Goal: Information Seeking & Learning: Learn about a topic

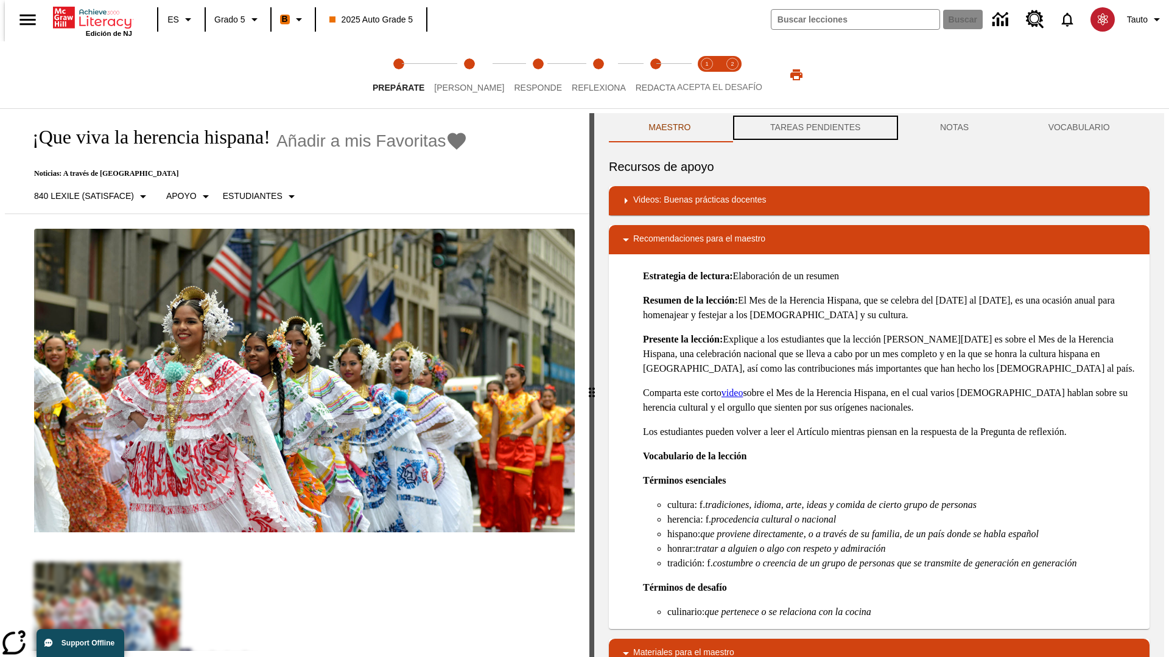
click at [814, 128] on button "TAREAS PENDIENTES" at bounding box center [815, 127] width 170 height 29
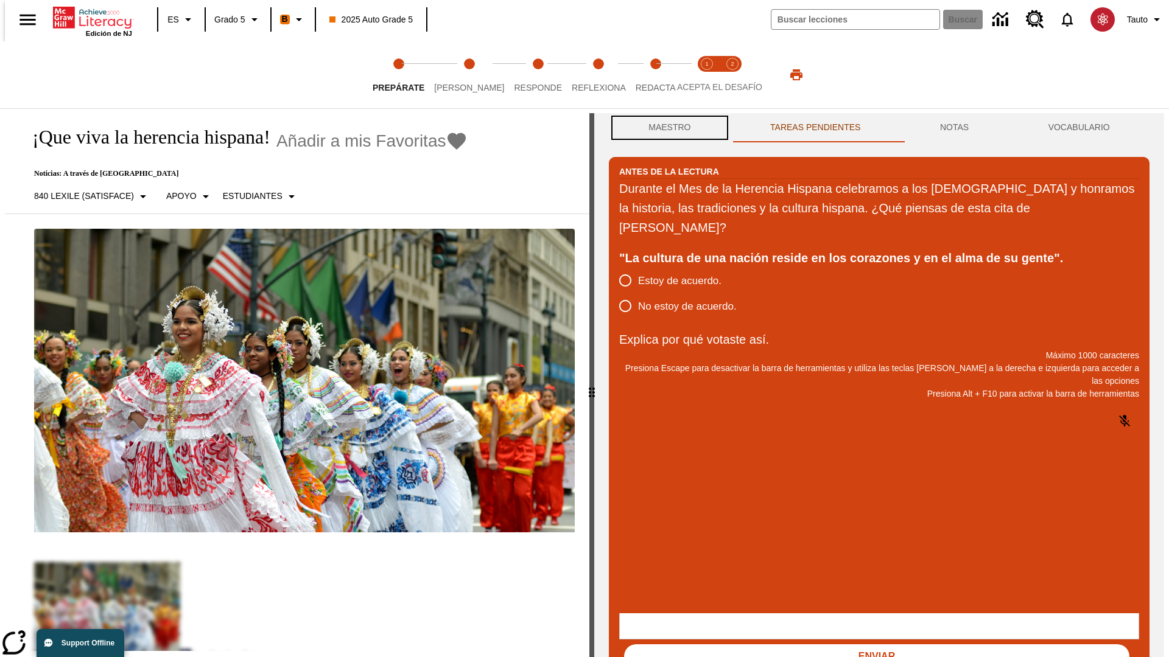
scroll to position [1, 0]
click at [666, 128] on button "Maestro" at bounding box center [670, 127] width 122 height 29
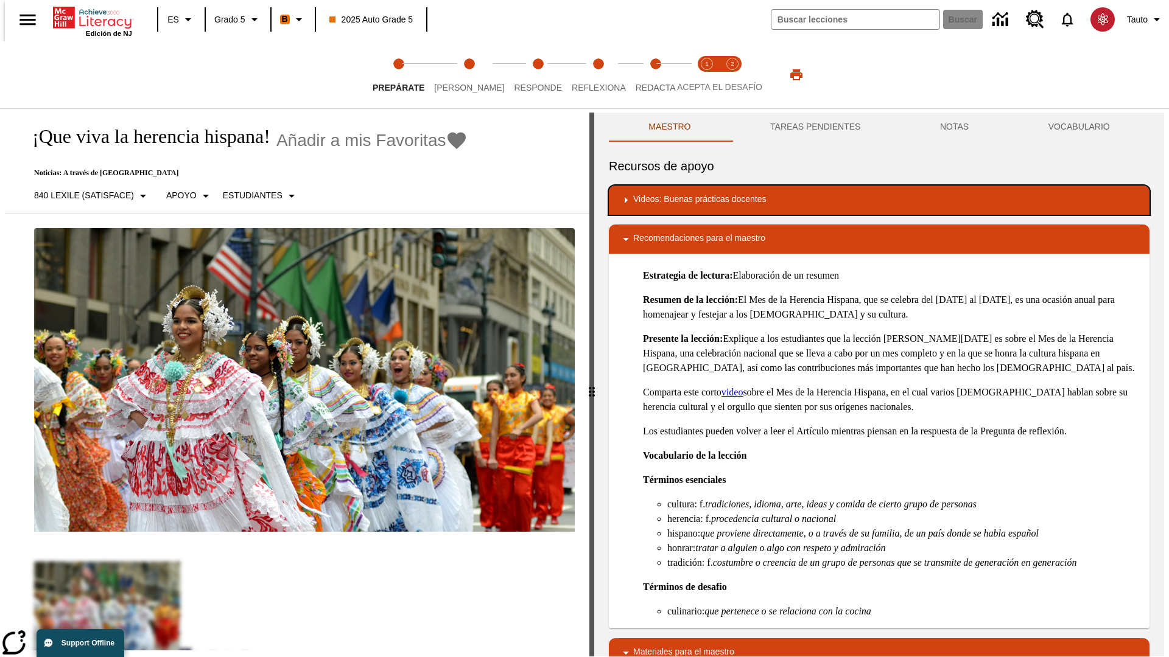
click at [879, 200] on div "Videos: Buenas prácticas docentes" at bounding box center [878, 200] width 521 height 15
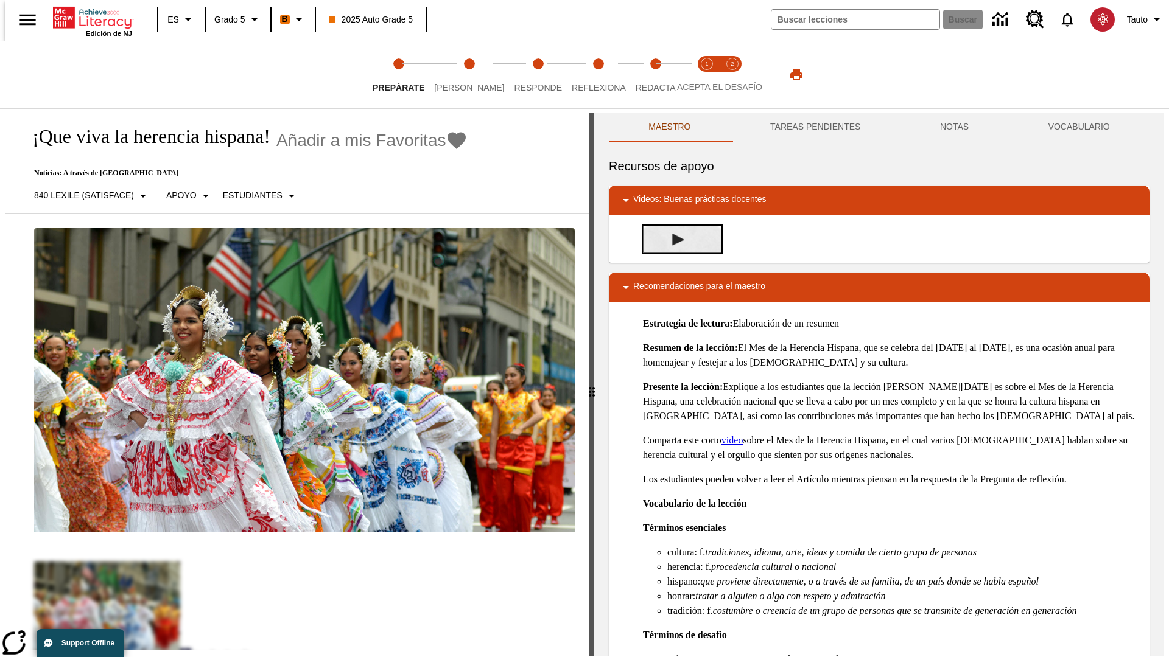
click at [673, 239] on img "Desarrollo del vocabulario académico" at bounding box center [678, 240] width 12 height 12
click at [459, 75] on span "Lee" at bounding box center [469, 83] width 70 height 22
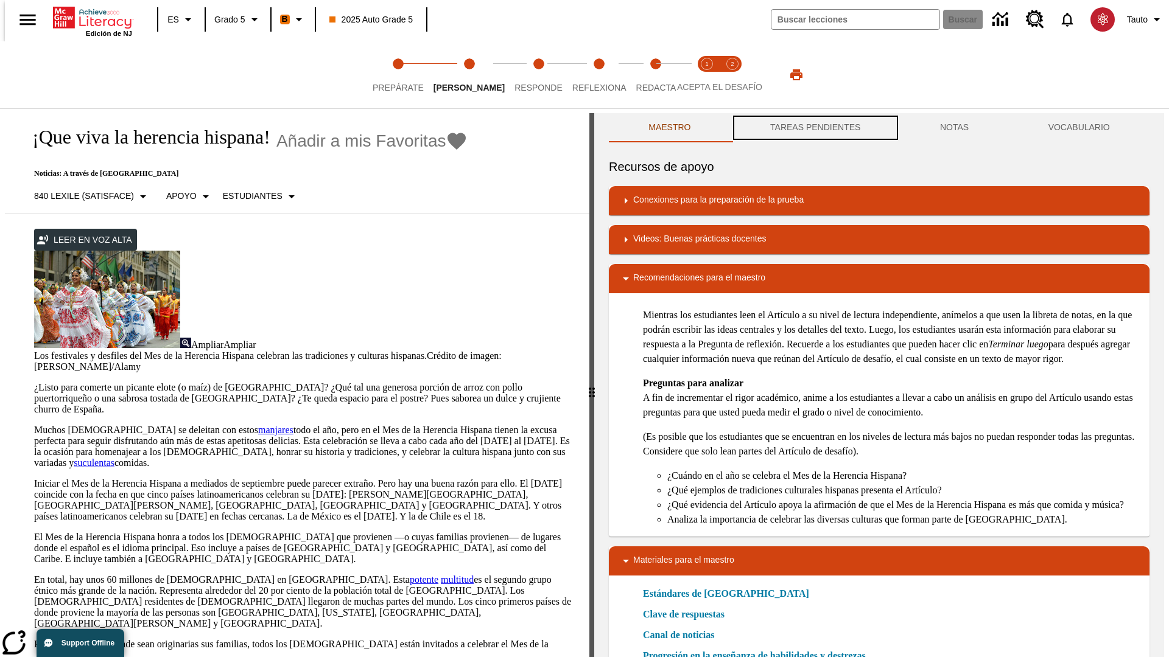
scroll to position [1, 0]
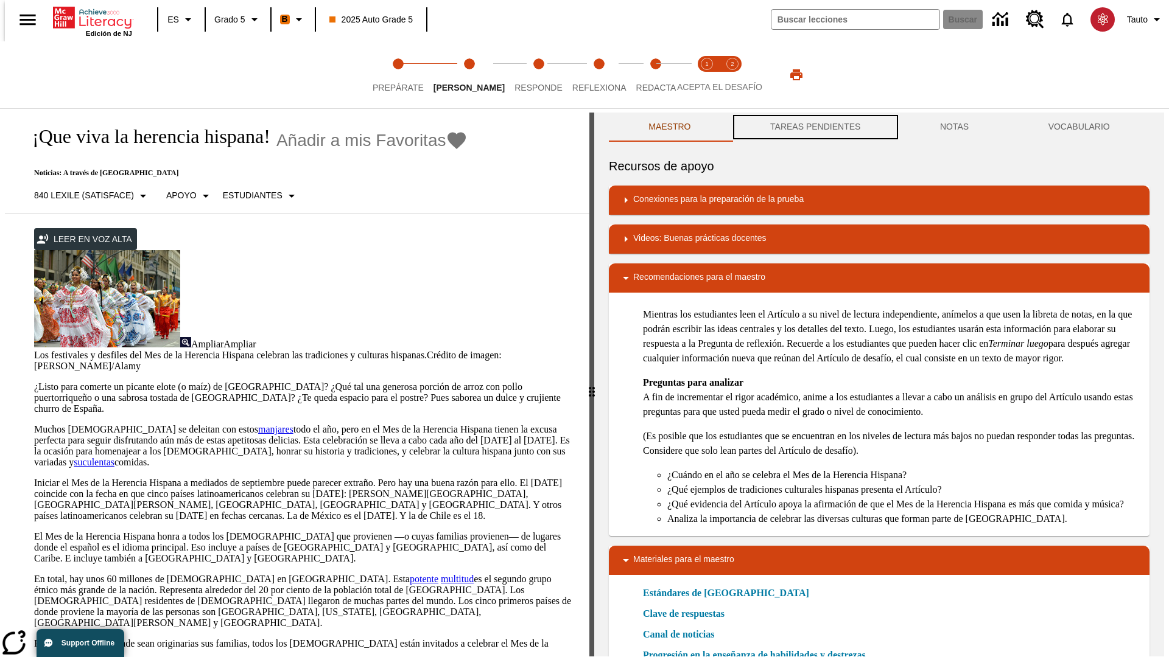
click at [814, 128] on button "TAREAS PENDIENTES" at bounding box center [815, 127] width 170 height 29
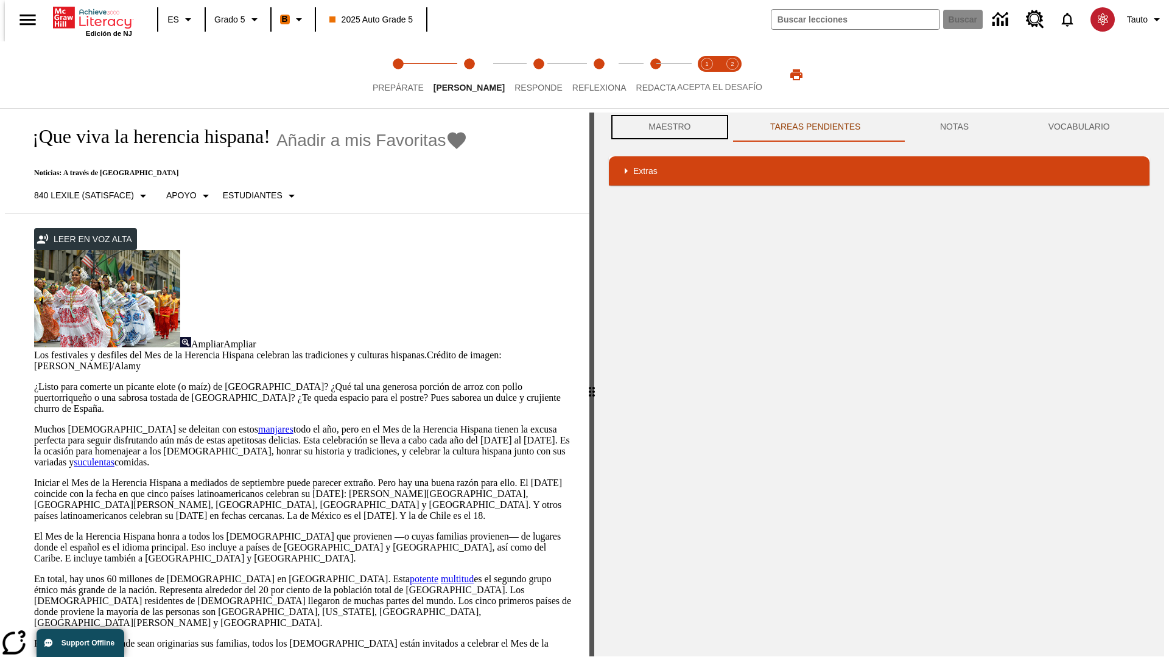
click at [666, 127] on button "Maestro" at bounding box center [670, 127] width 122 height 29
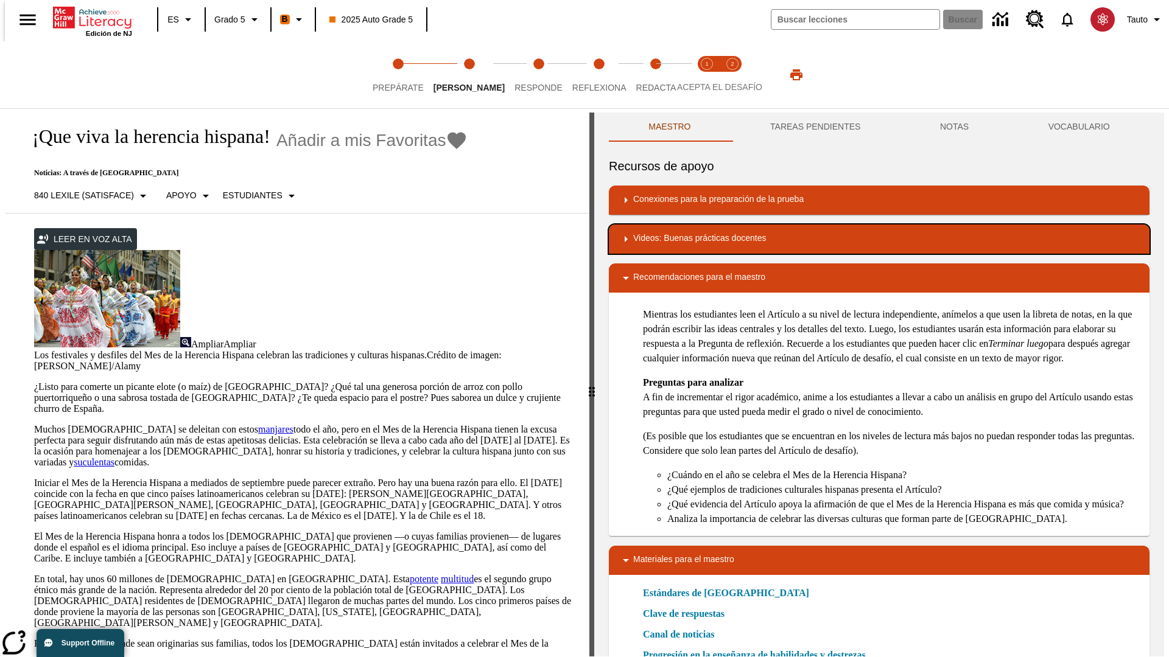
click at [879, 239] on div "Videos: Buenas prácticas docentes" at bounding box center [878, 239] width 521 height 15
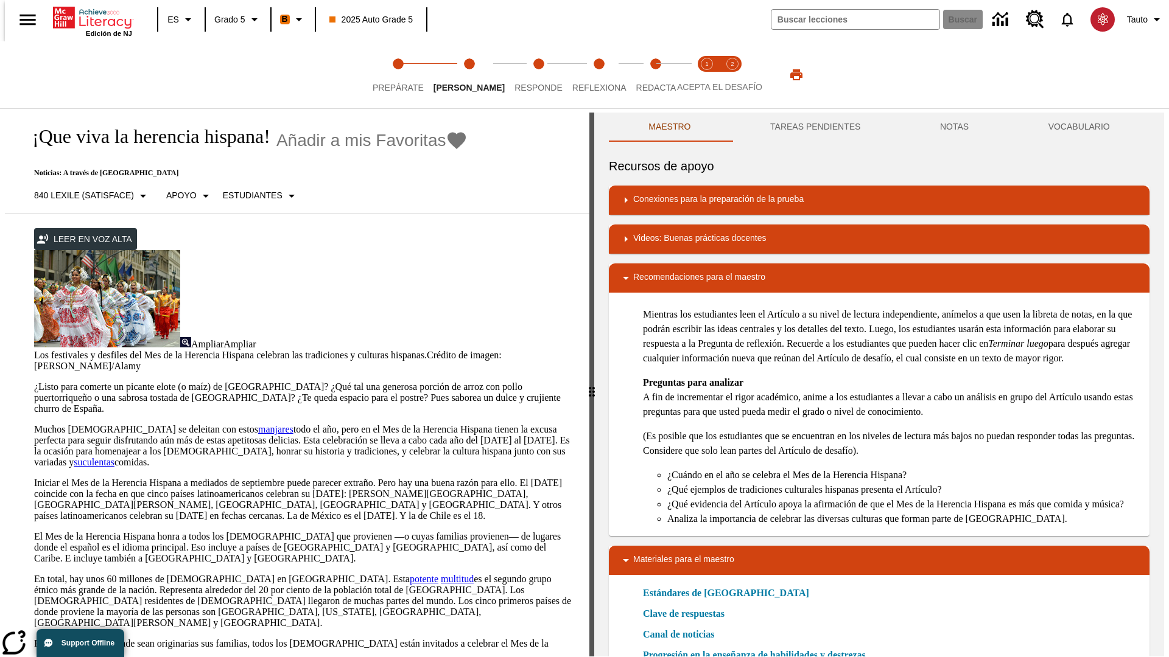
click at [673, 278] on img "Summarization" at bounding box center [678, 279] width 12 height 12
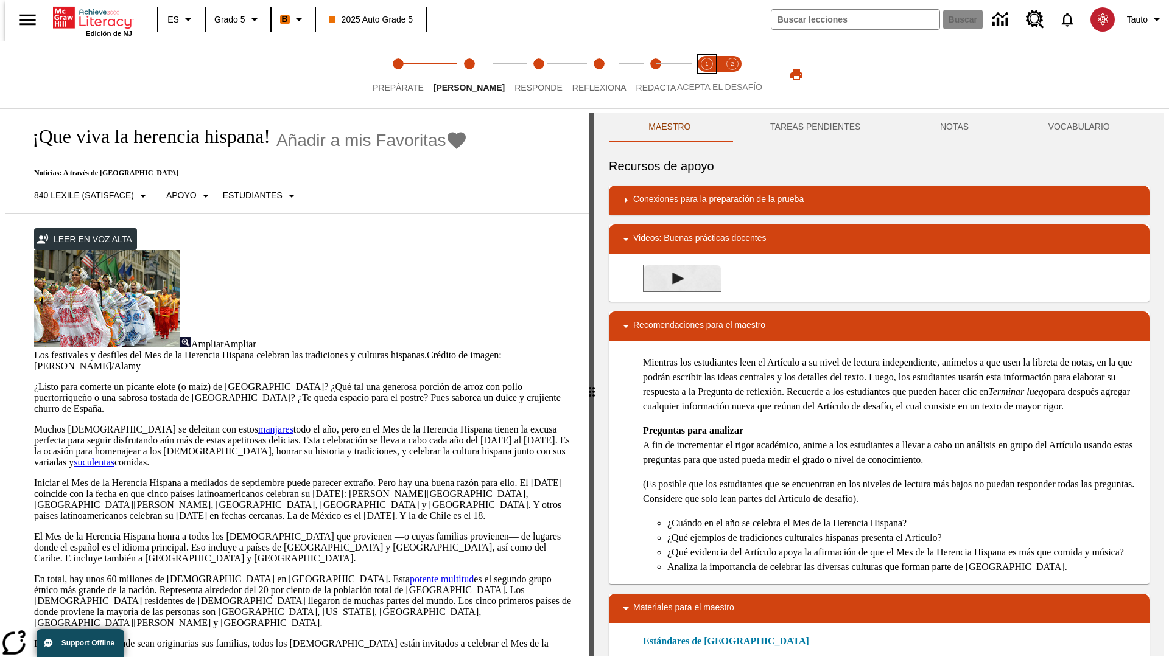
click at [707, 75] on span "Acepta el desafío lee step 1 of 2" at bounding box center [707, 83] width 16 height 22
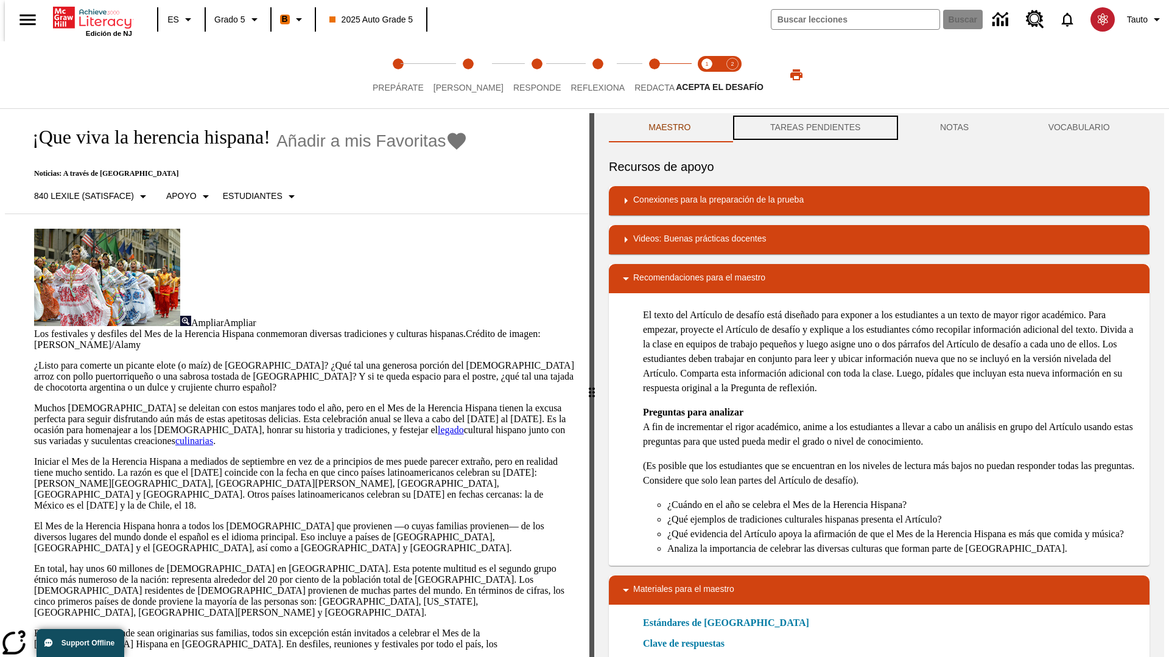
scroll to position [1, 0]
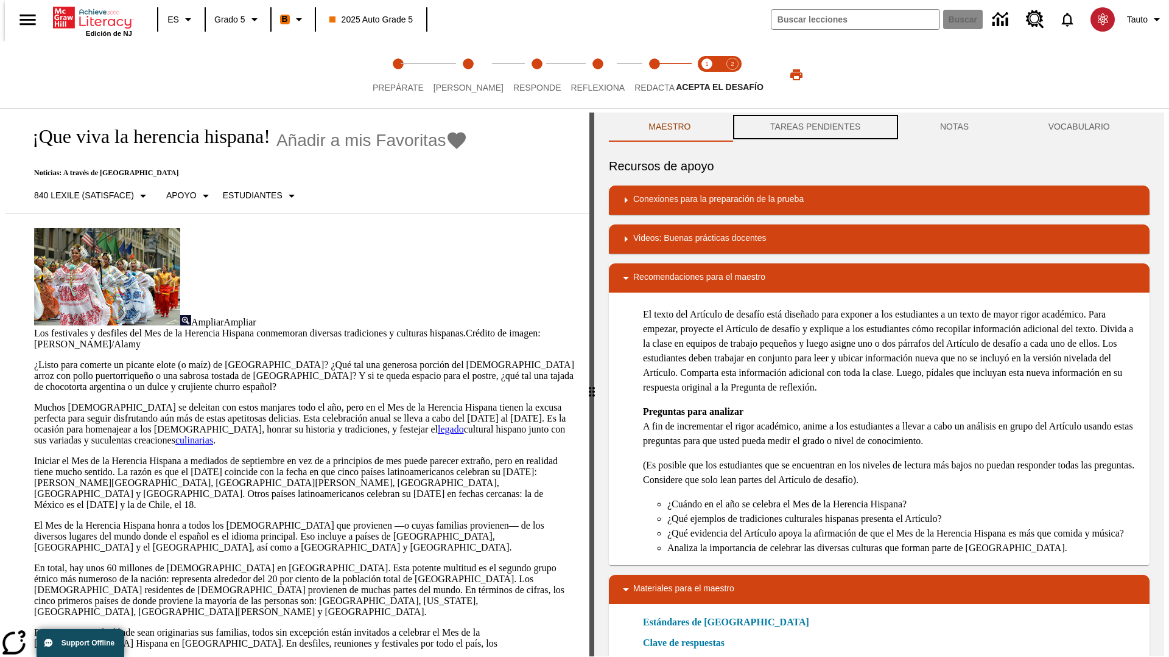
click at [814, 128] on button "TAREAS PENDIENTES" at bounding box center [815, 127] width 170 height 29
